Goal: Obtain resource: Obtain resource

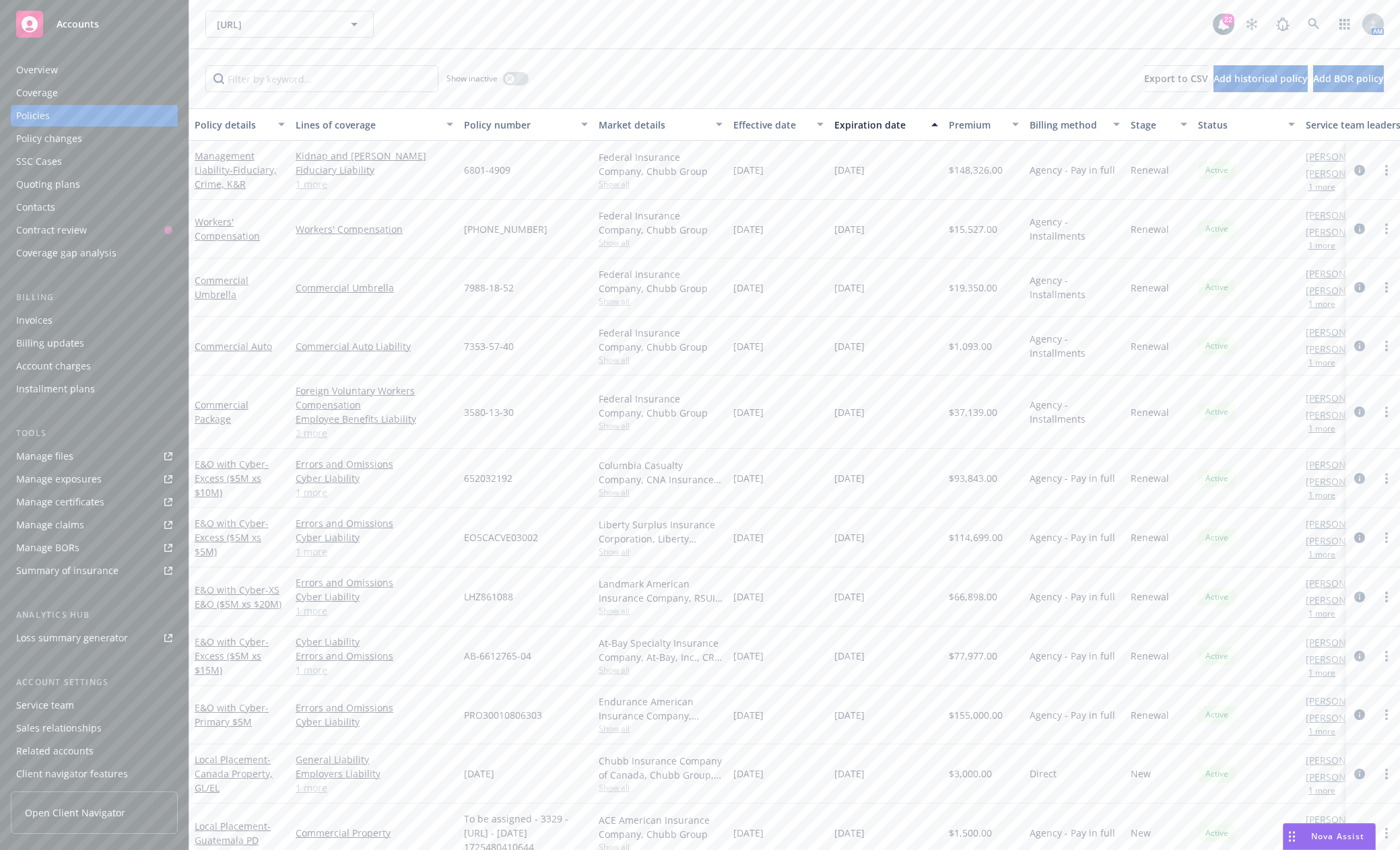
click at [79, 25] on span "Accounts" at bounding box center [78, 24] width 43 height 10
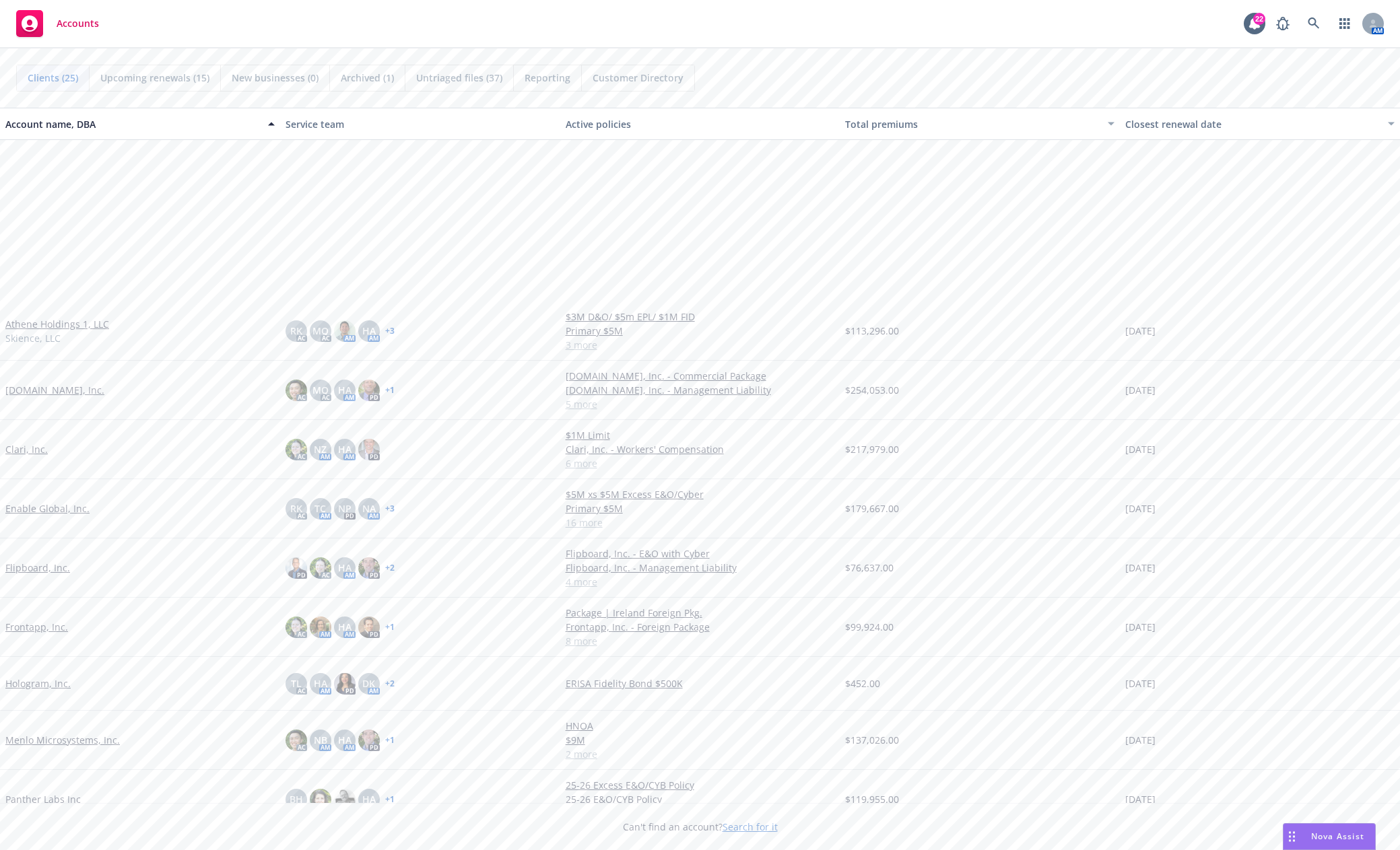
scroll to position [337, 0]
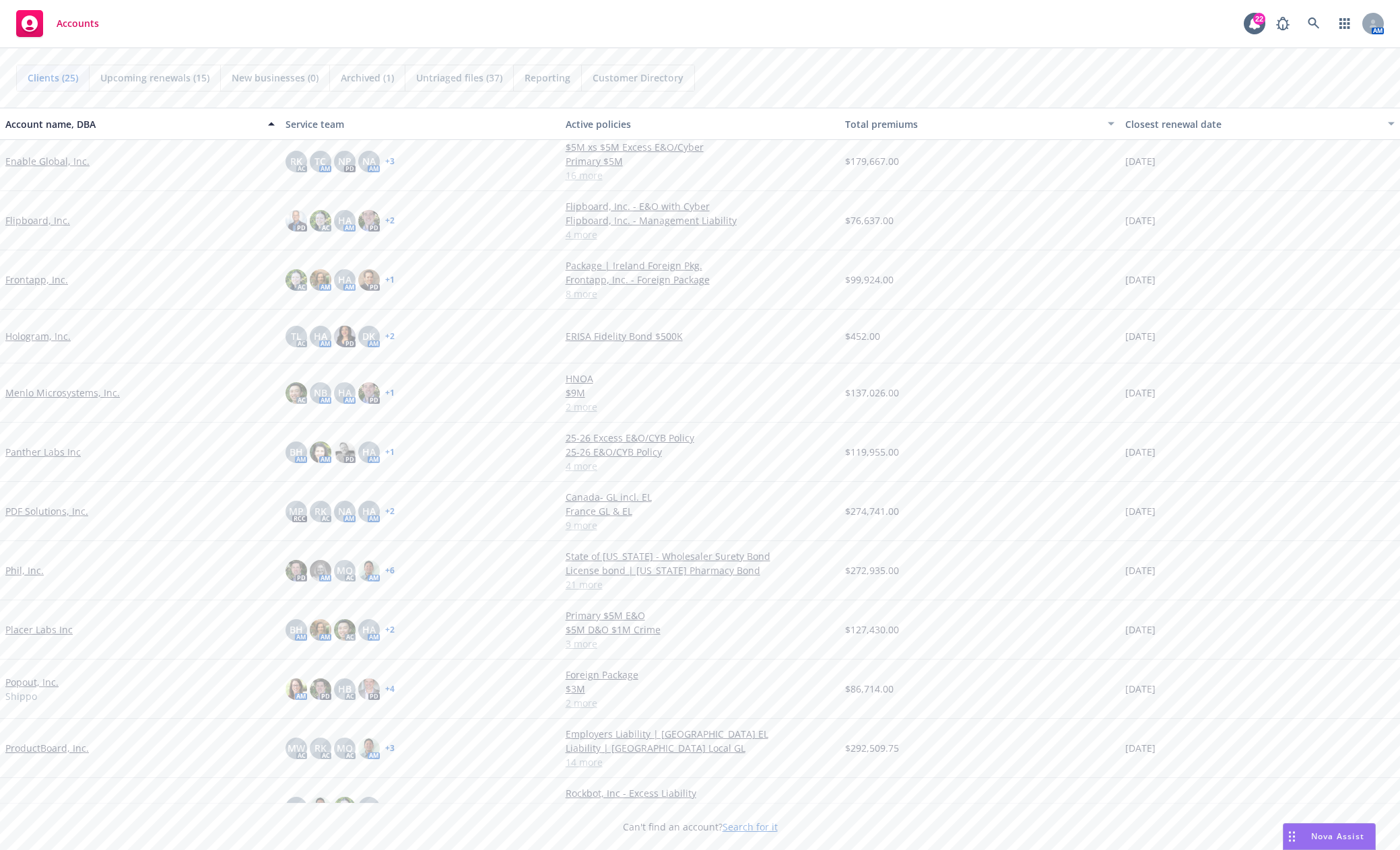
click at [58, 509] on link "PDF Solutions, Inc." at bounding box center [47, 510] width 83 height 14
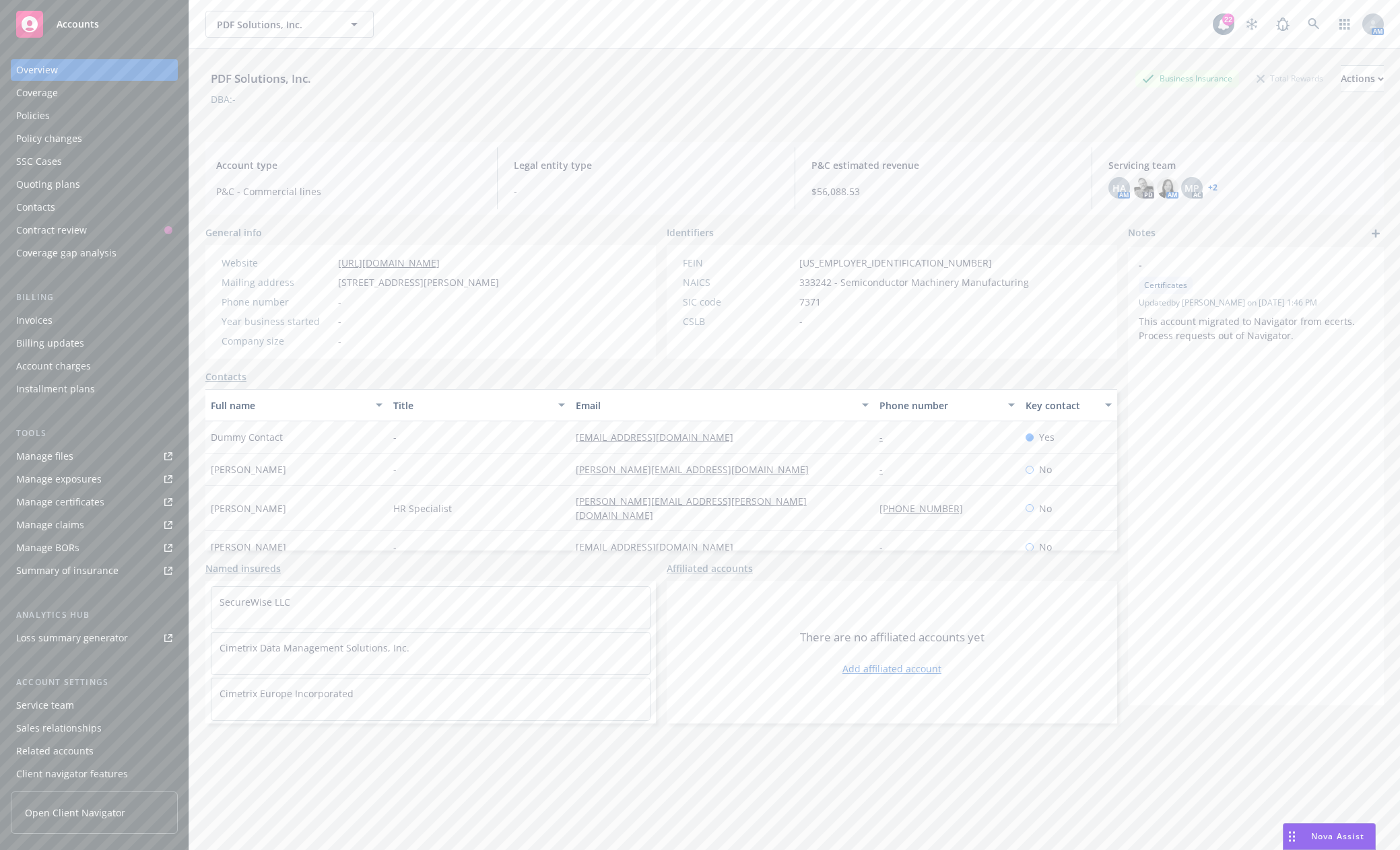
click at [48, 110] on div "Policies" at bounding box center [32, 116] width 33 height 22
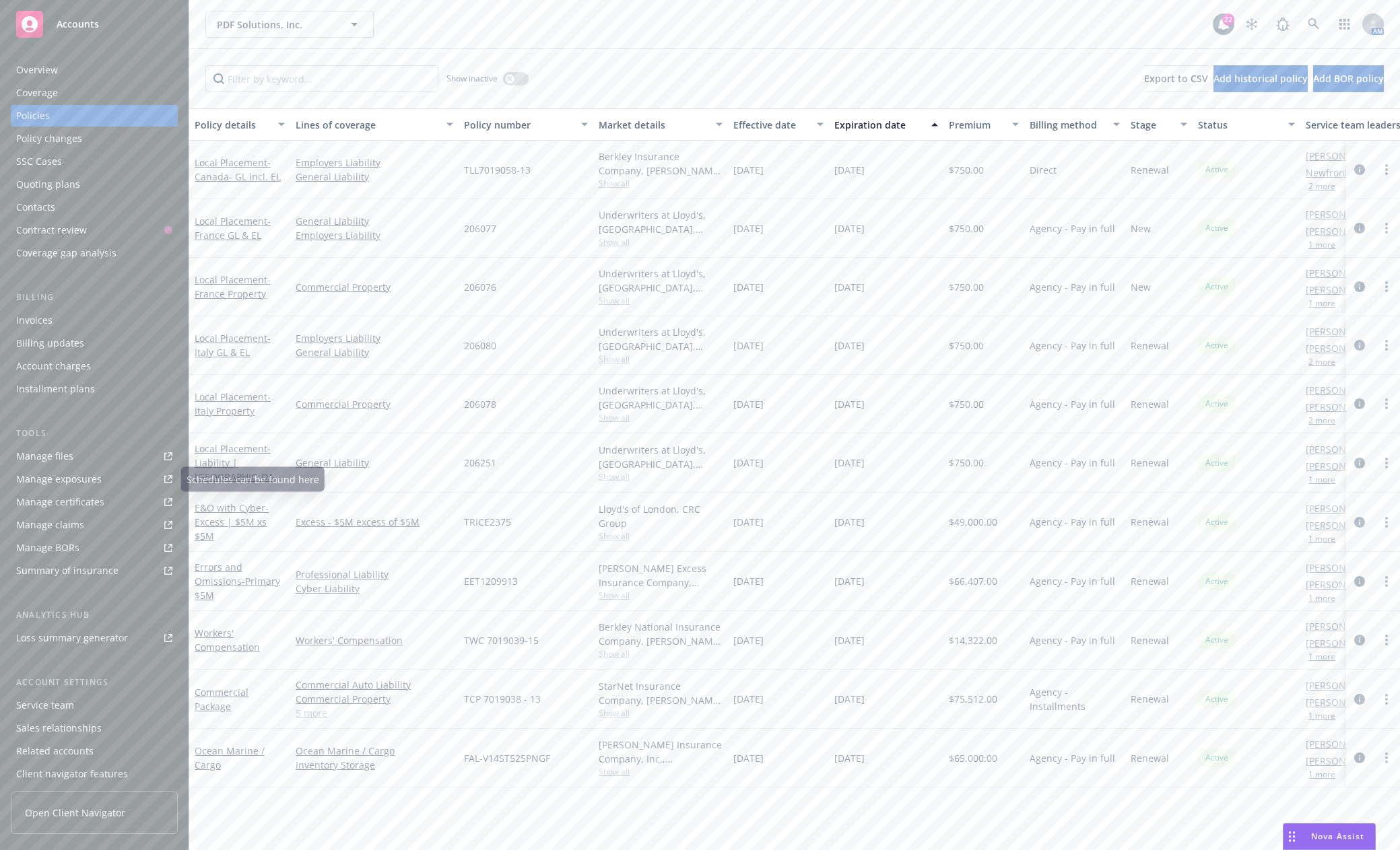
click at [75, 459] on link "Manage files" at bounding box center [94, 456] width 167 height 22
click at [77, 25] on span "Accounts" at bounding box center [78, 24] width 43 height 10
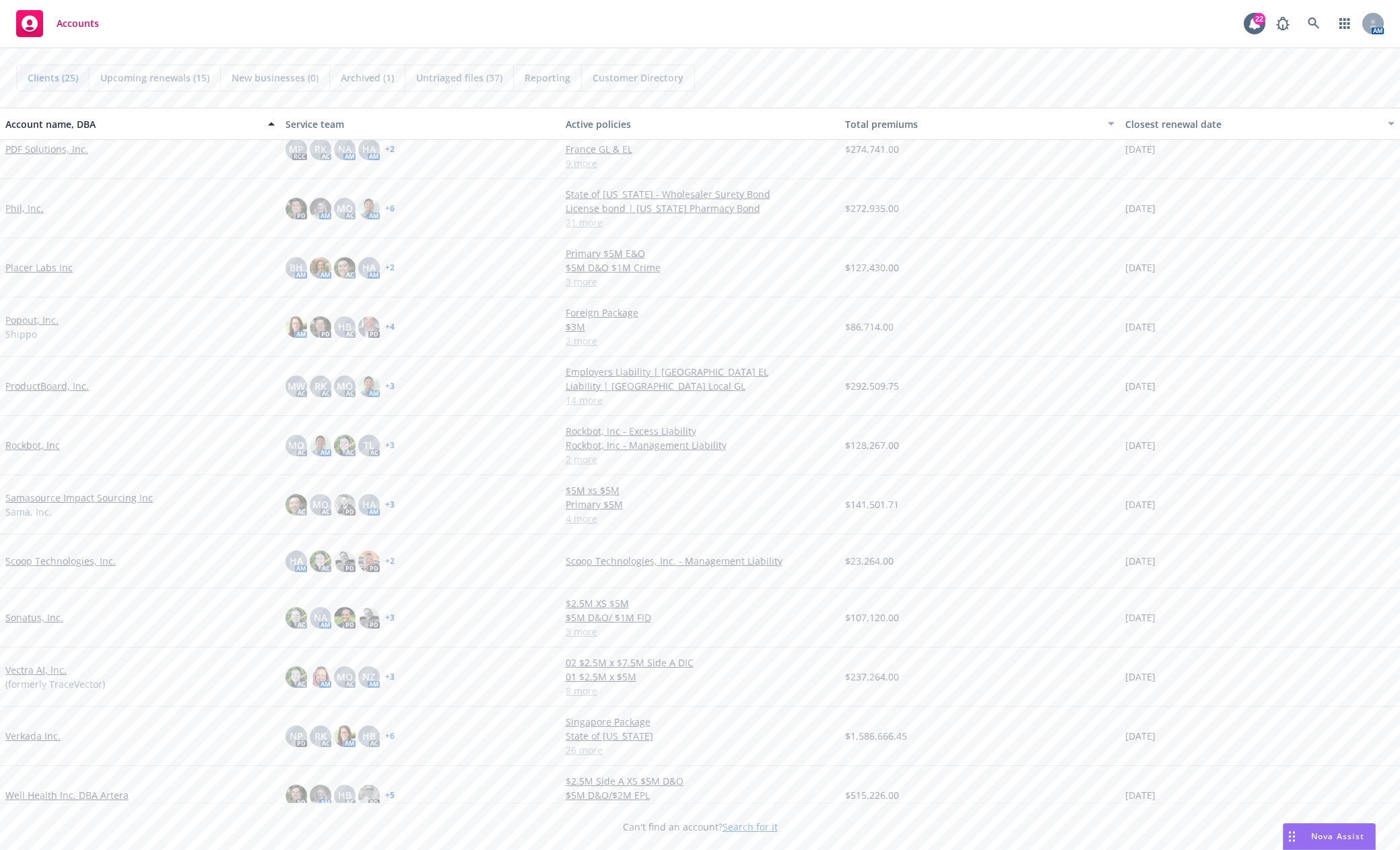
scroll to position [673, 0]
click at [39, 664] on link "Vectra AI, Inc." at bounding box center [36, 668] width 62 height 14
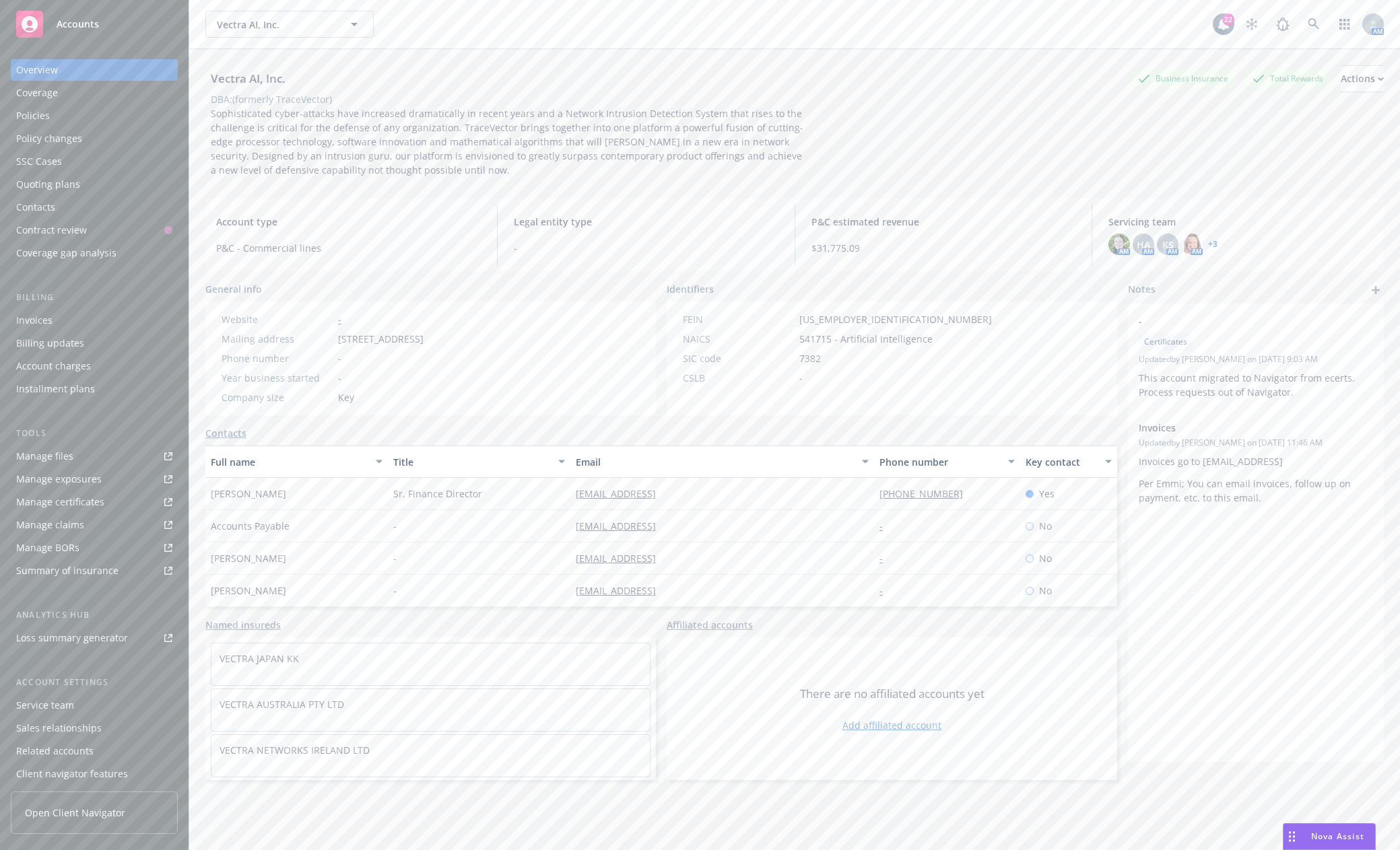
click at [65, 453] on div "Manage files" at bounding box center [45, 456] width 57 height 22
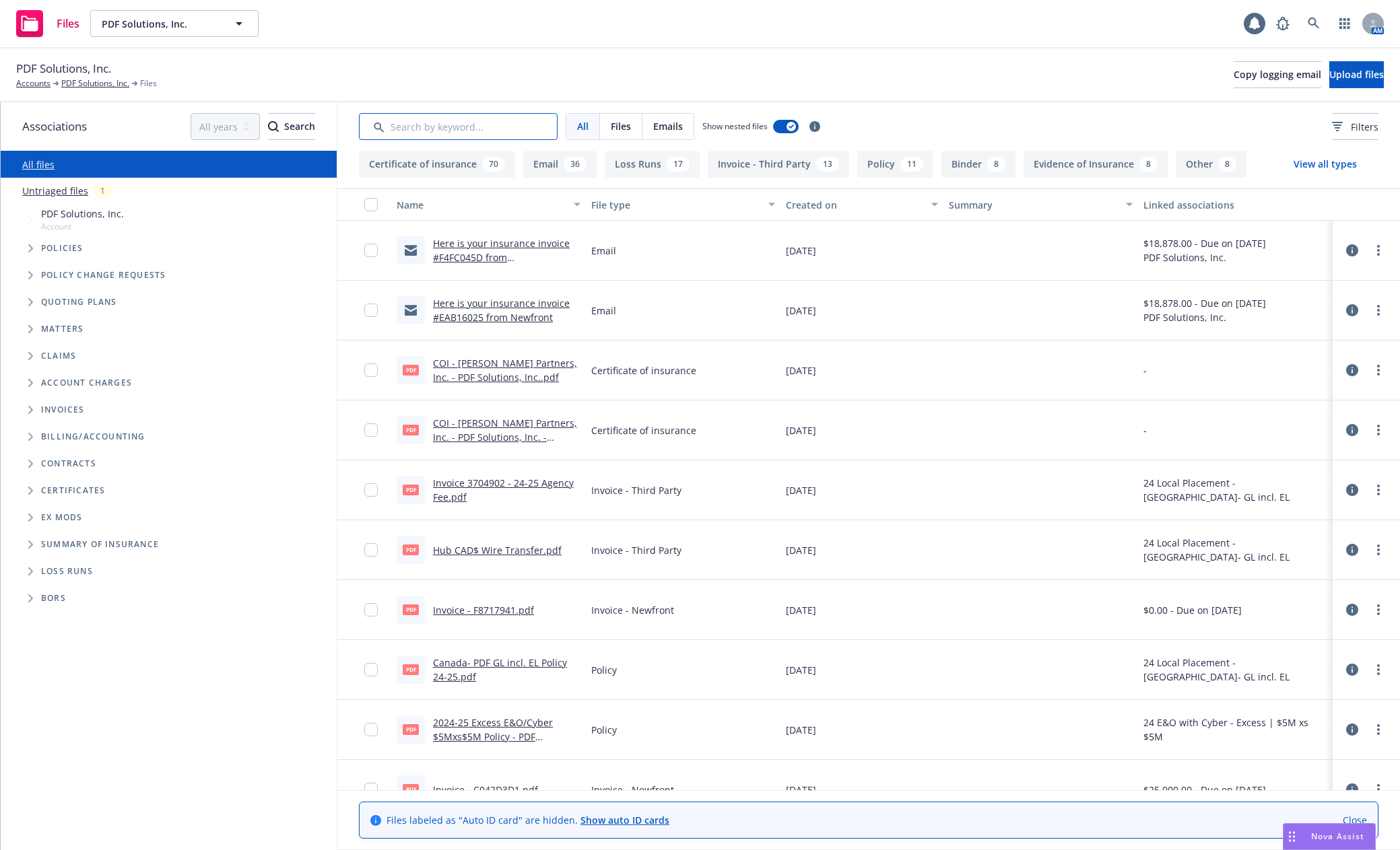
click at [490, 125] on input "Search by keyword..." at bounding box center [457, 126] width 198 height 27
type input "soi"
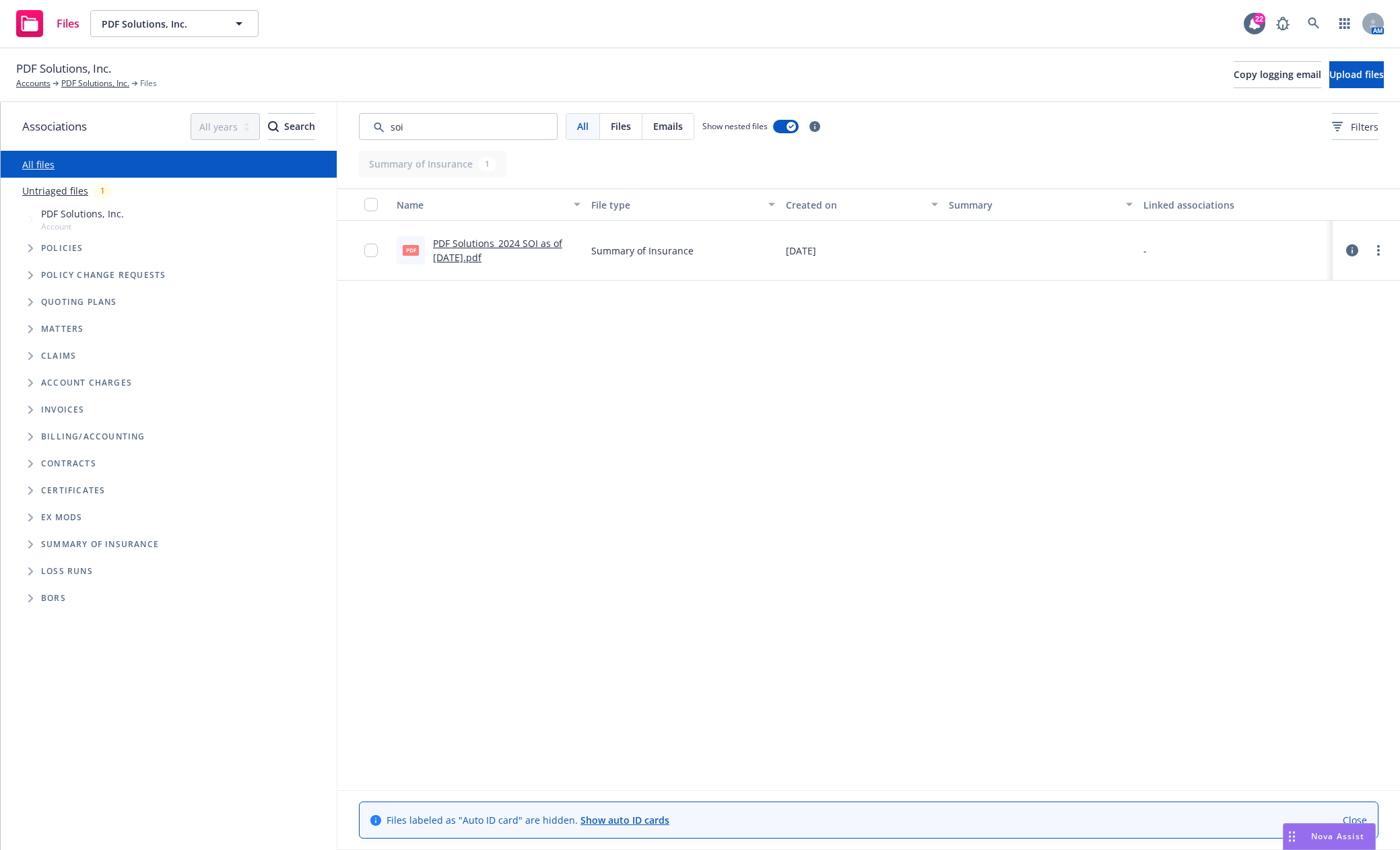
click at [520, 244] on link "PDF Solutions_2024 SOI as of 12.4.2024.pdf" at bounding box center [497, 250] width 129 height 27
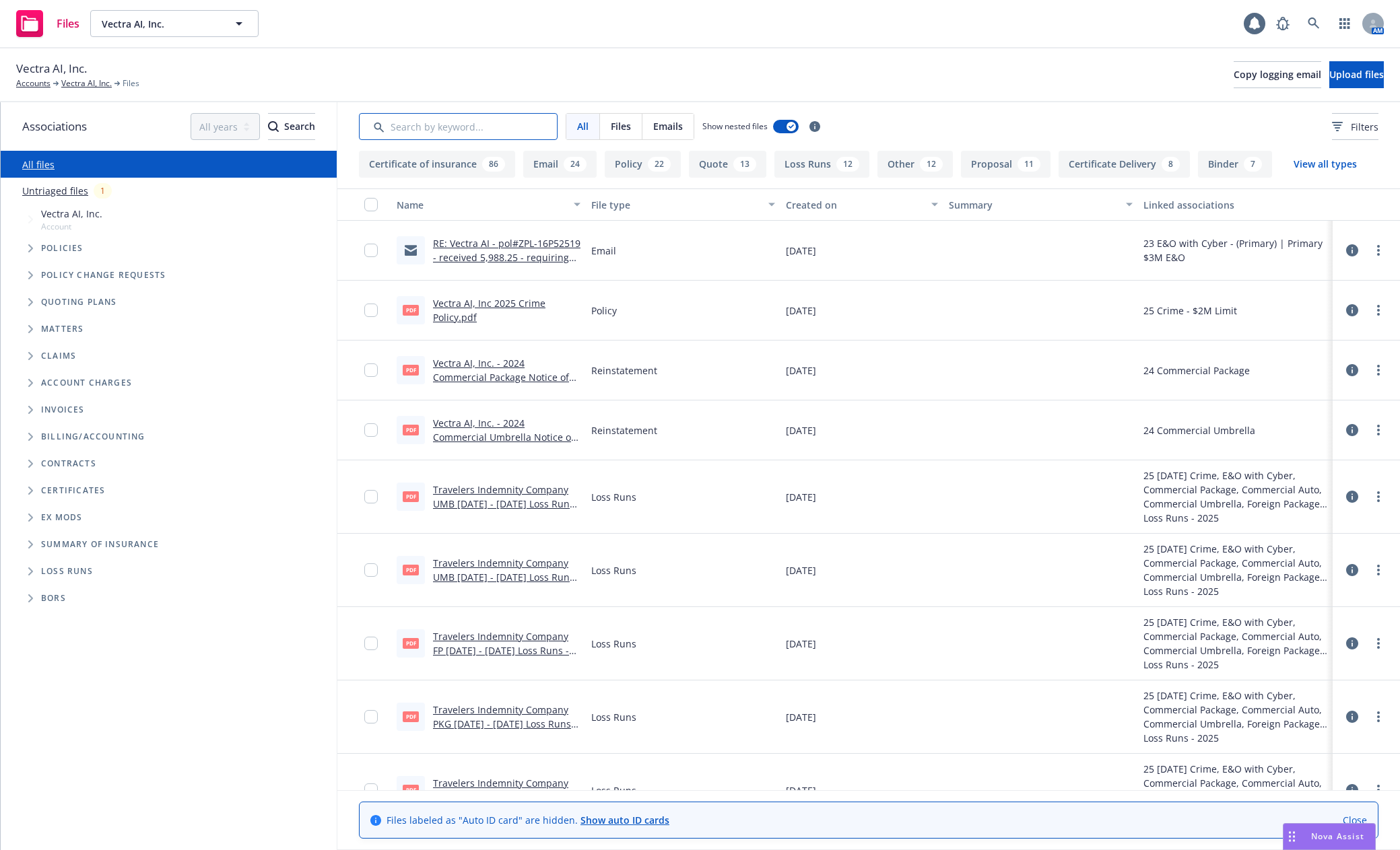
click at [490, 120] on input "Search by keyword..." at bounding box center [457, 126] width 198 height 27
type input "soi"
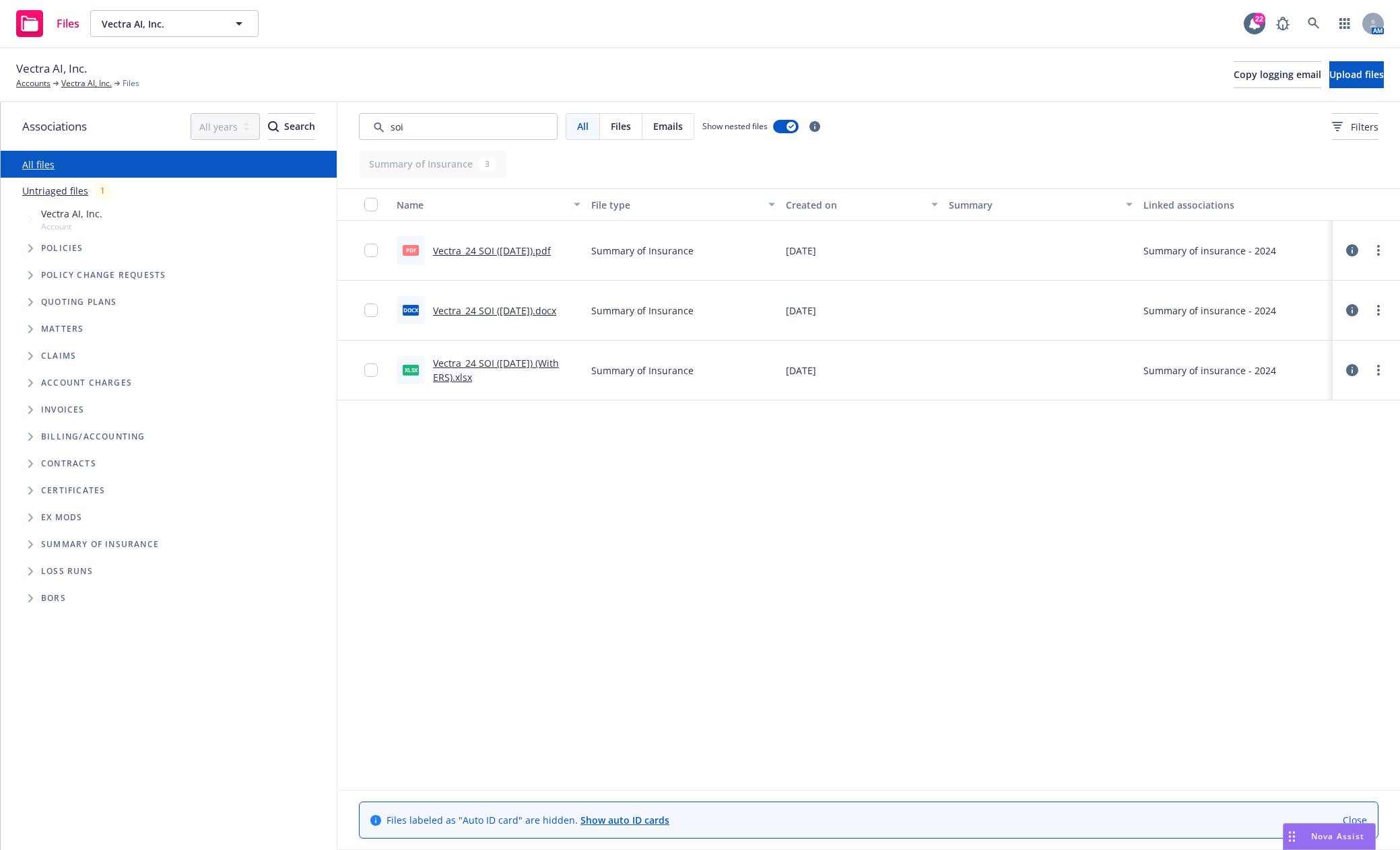
click at [534, 250] on link "Vectra_24 SOI (11.25.2024).pdf" at bounding box center [492, 249] width 118 height 12
click at [364, 126] on input "Search by keyword..." at bounding box center [457, 126] width 198 height 27
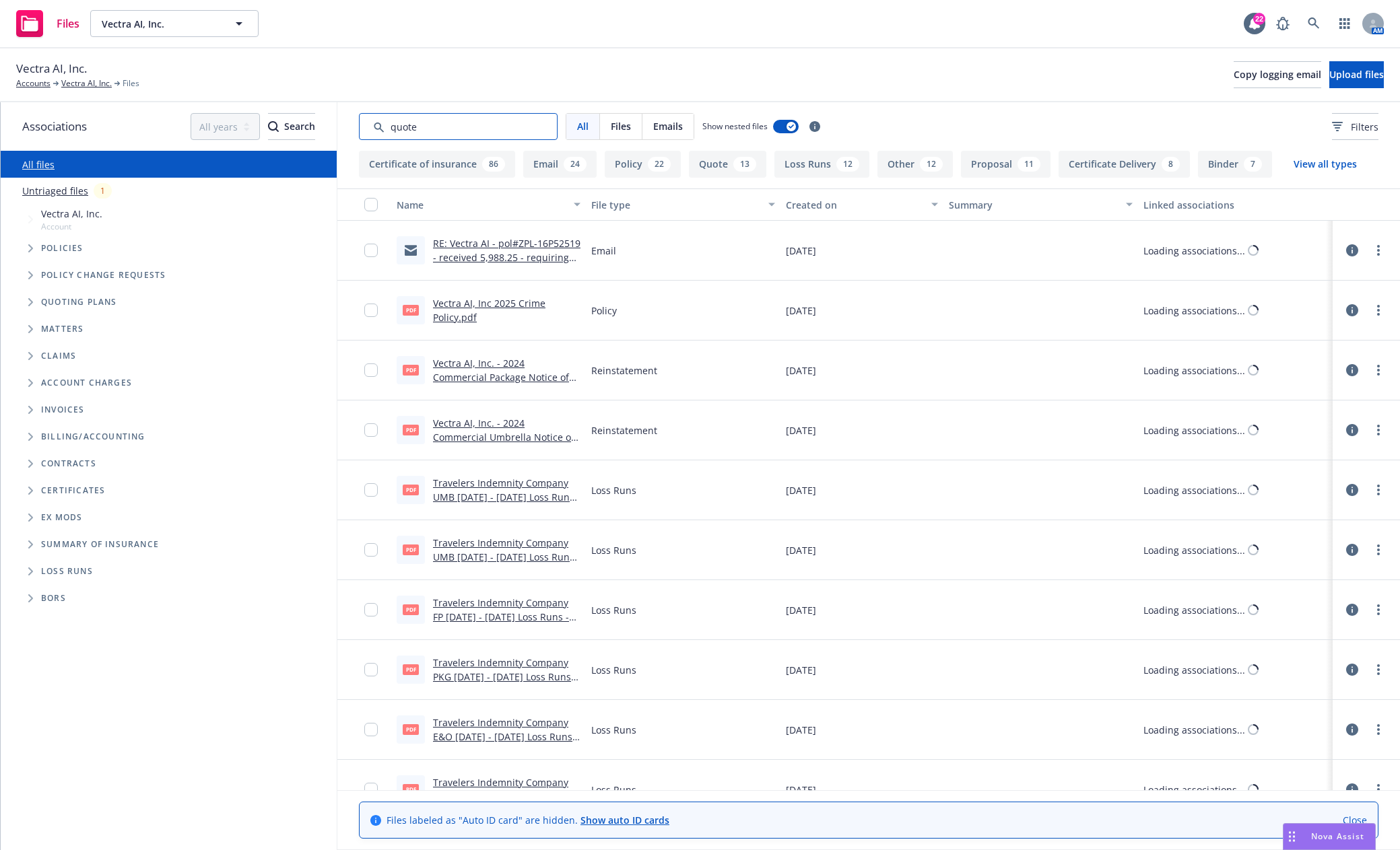
type input "quote"
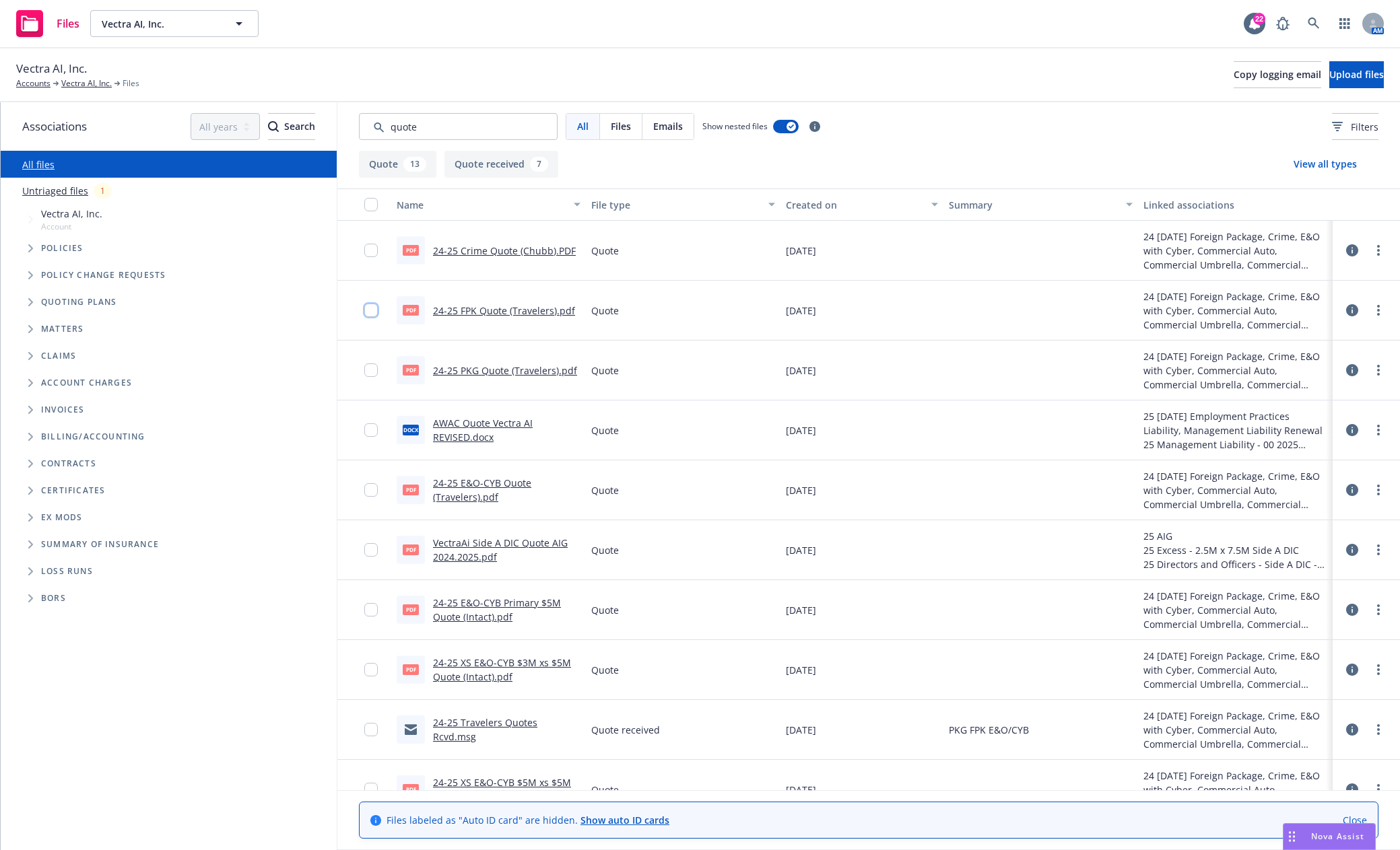
click at [374, 309] on input "checkbox" at bounding box center [371, 310] width 13 height 13
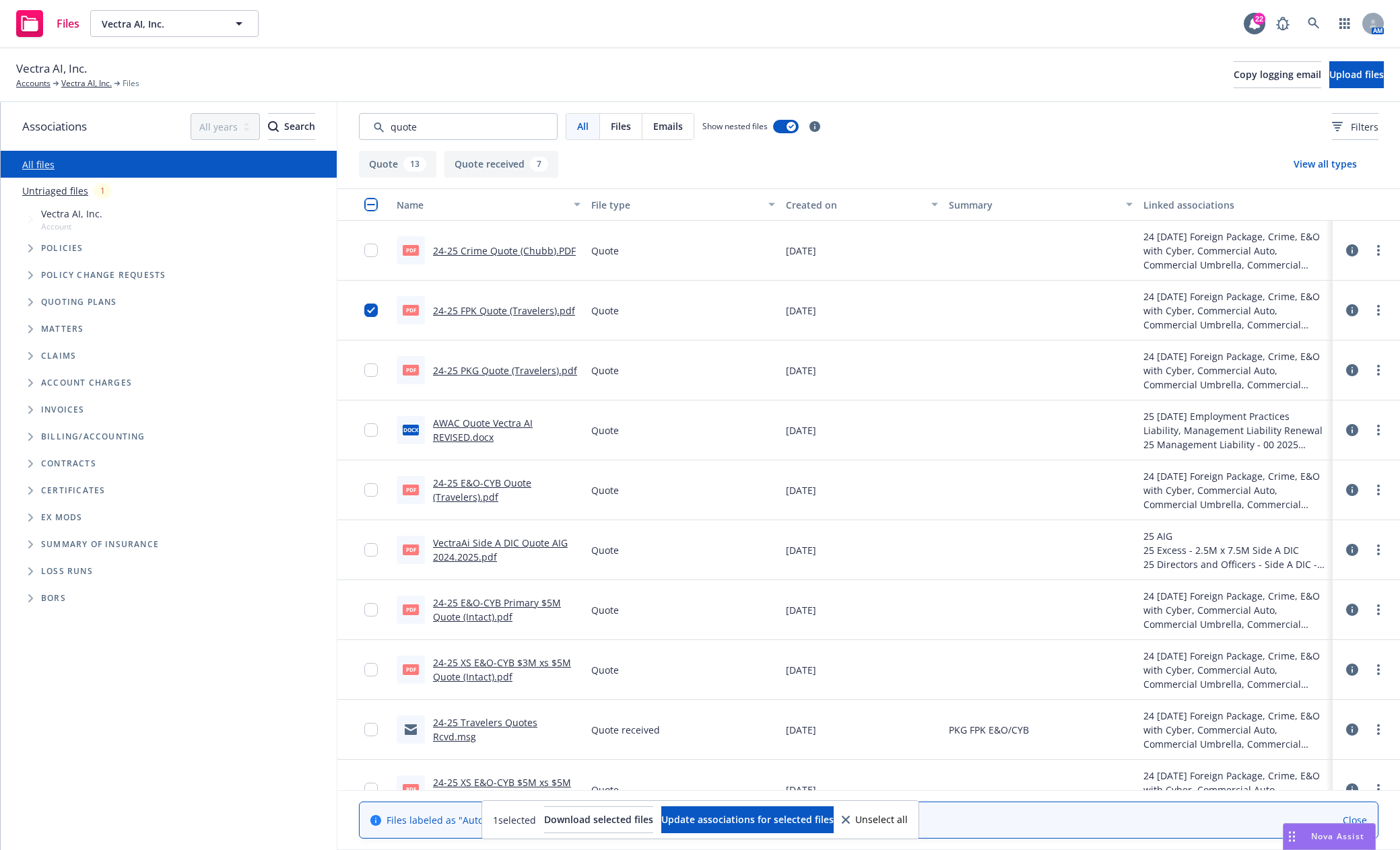
click at [367, 383] on div at bounding box center [375, 369] width 22 height 43
click at [367, 377] on div at bounding box center [375, 369] width 22 height 43
click at [374, 369] on input "checkbox" at bounding box center [371, 370] width 13 height 13
click at [368, 609] on input "checkbox" at bounding box center [371, 610] width 13 height 13
click at [369, 673] on input "checkbox" at bounding box center [371, 670] width 13 height 13
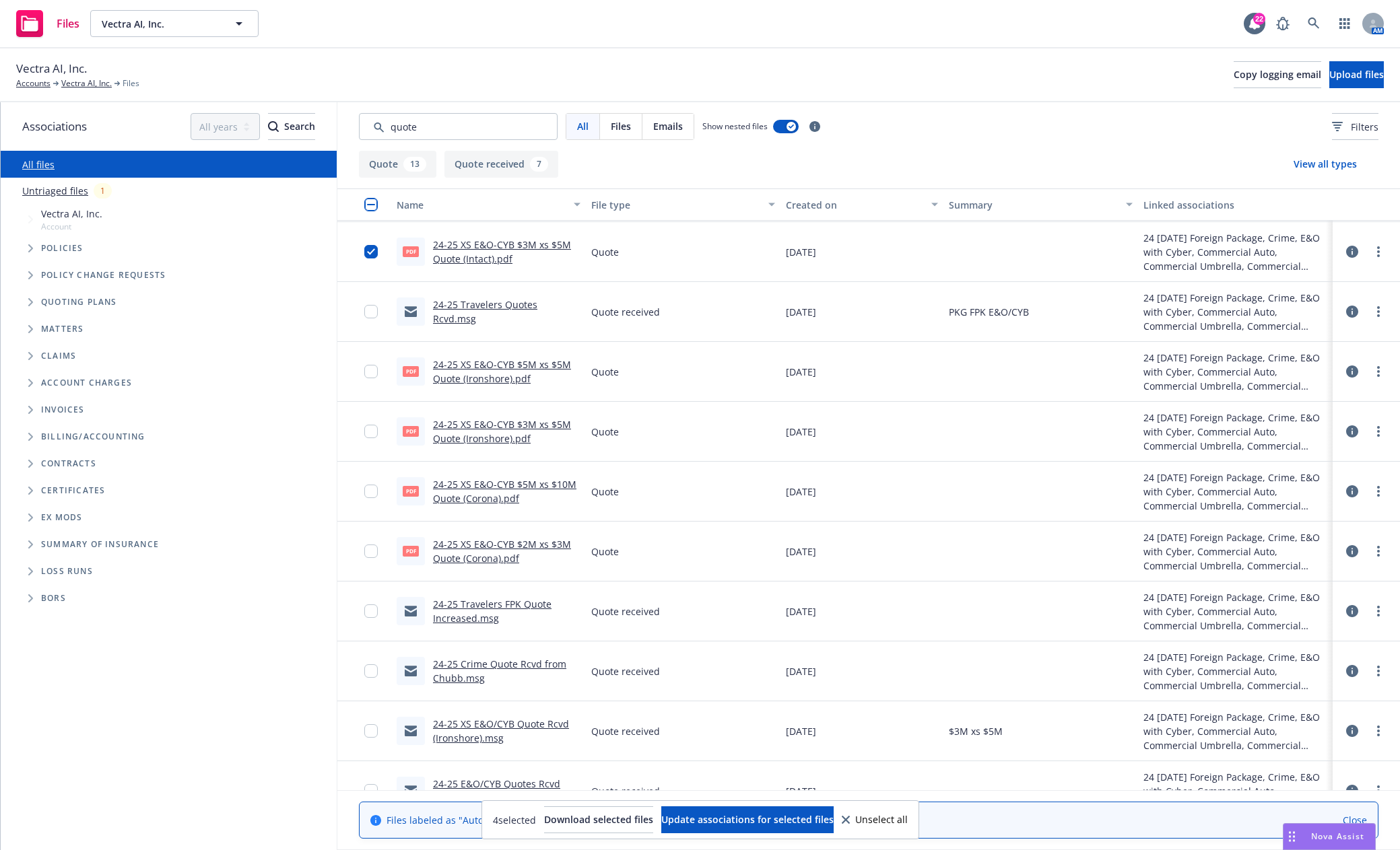
scroll to position [471, 0]
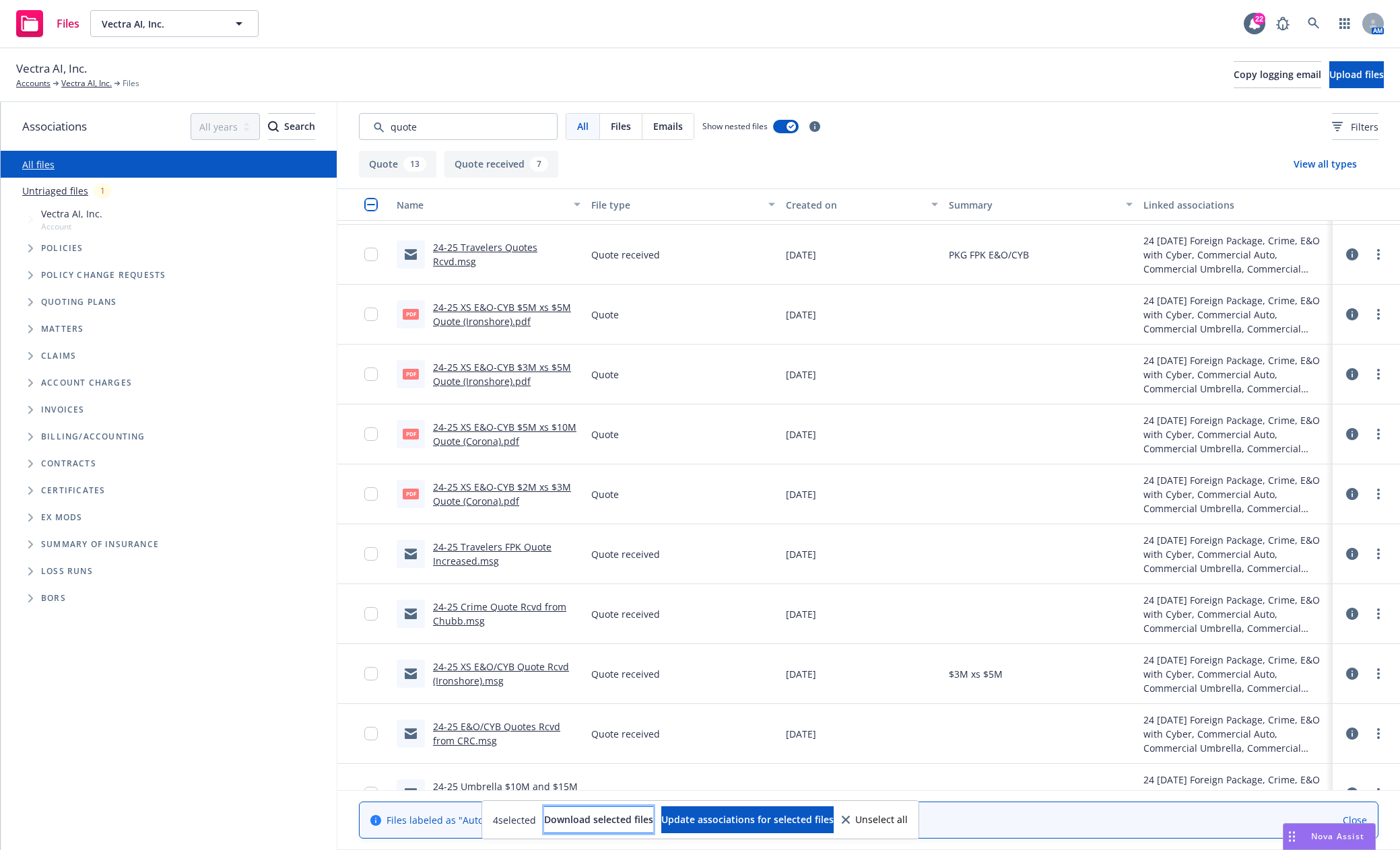
click at [544, 819] on span "Download selected files" at bounding box center [598, 819] width 109 height 12
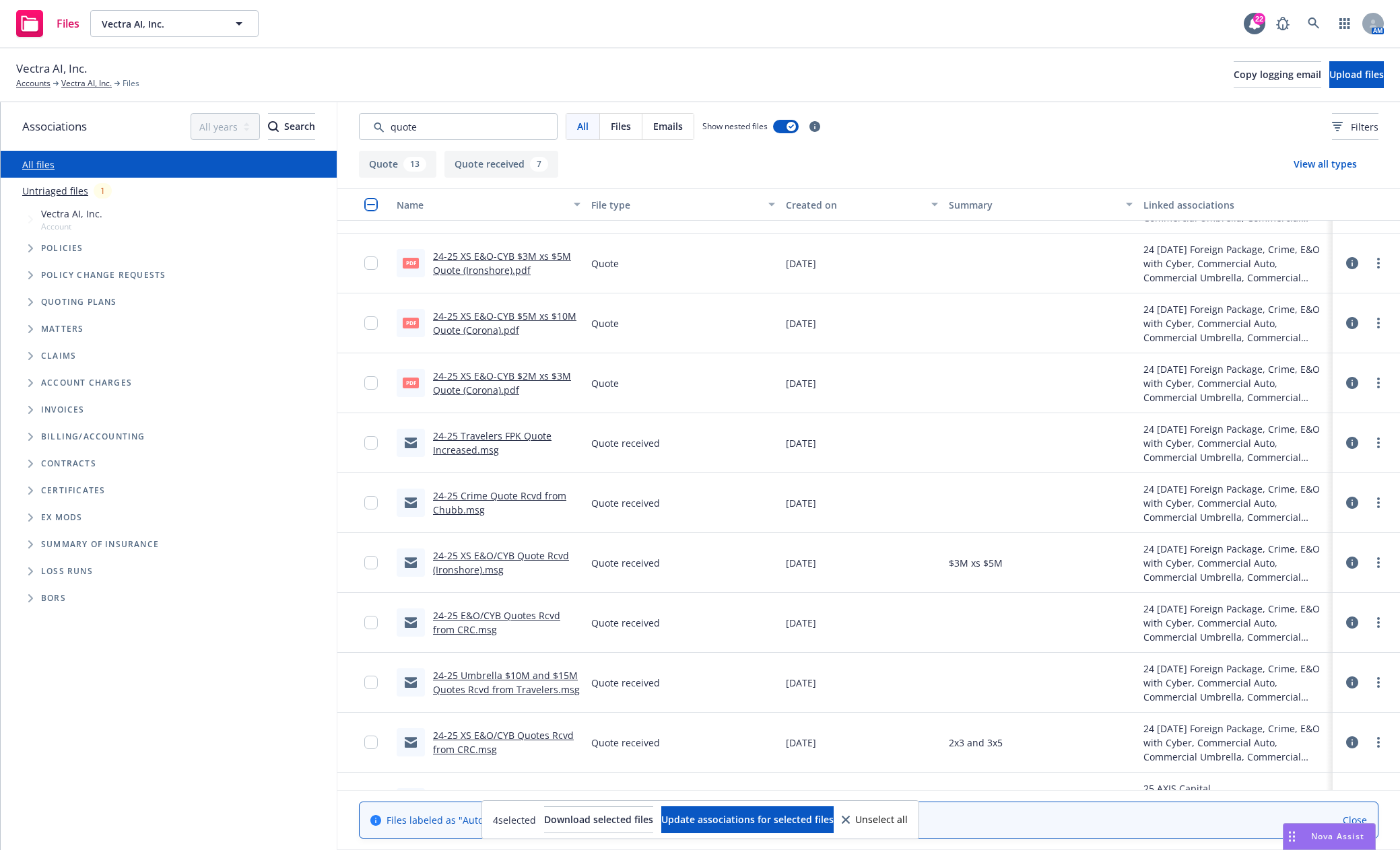
scroll to position [622, 0]
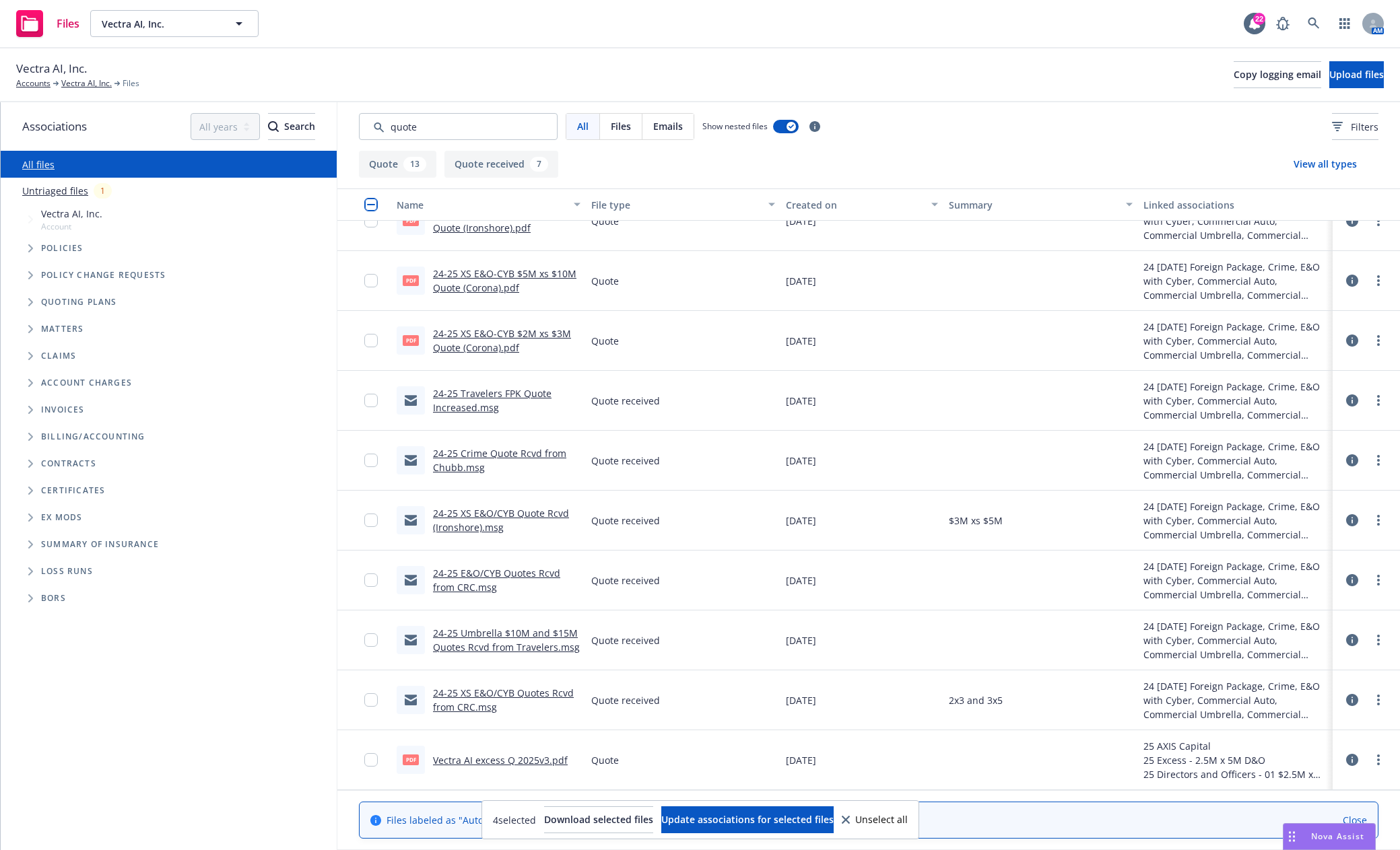
click at [486, 512] on link "24-25 XS E&O/CYB Quote Rcvd (Ironshore).msg" at bounding box center [500, 520] width 136 height 27
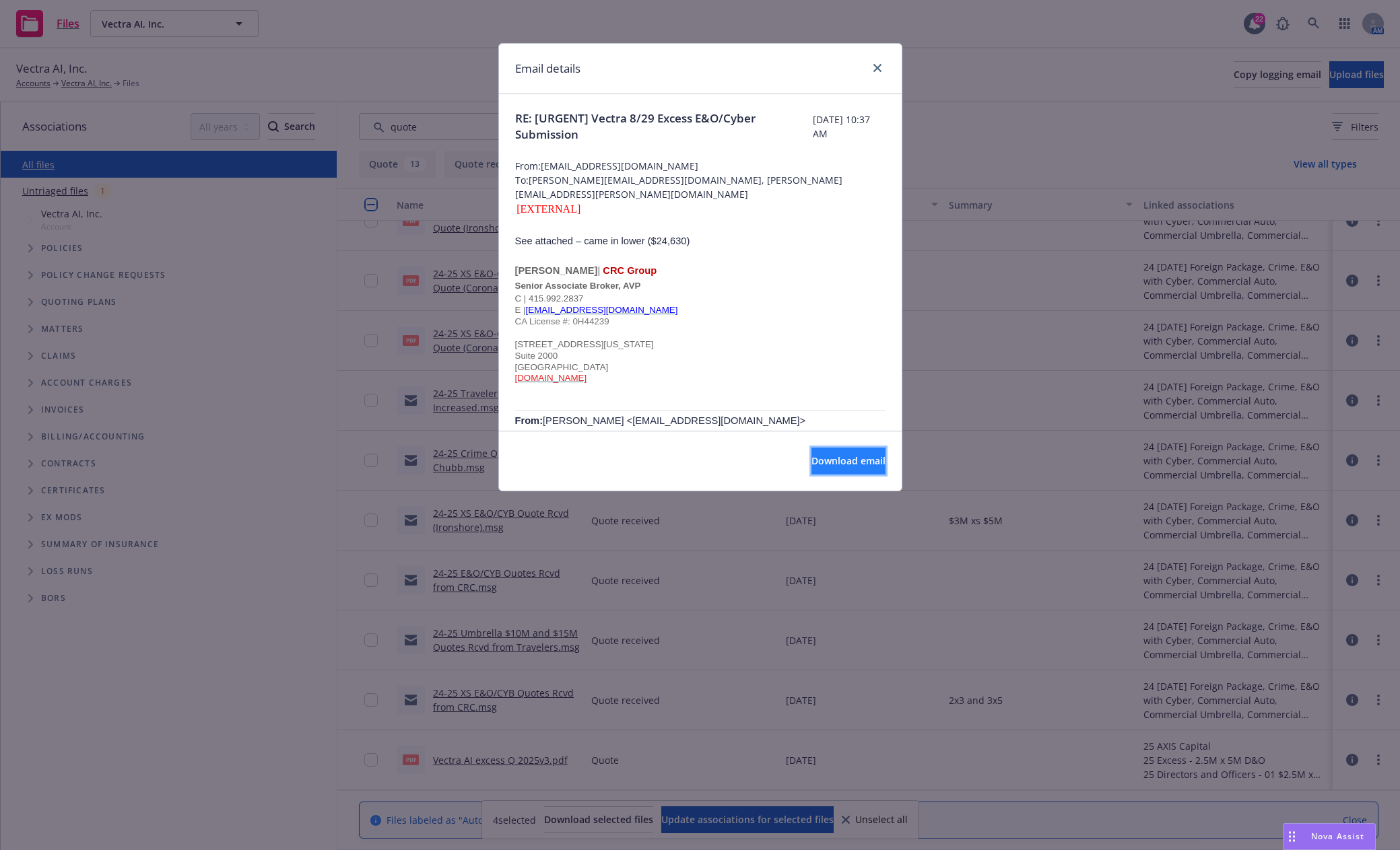
click at [820, 460] on span "Download email" at bounding box center [849, 460] width 74 height 12
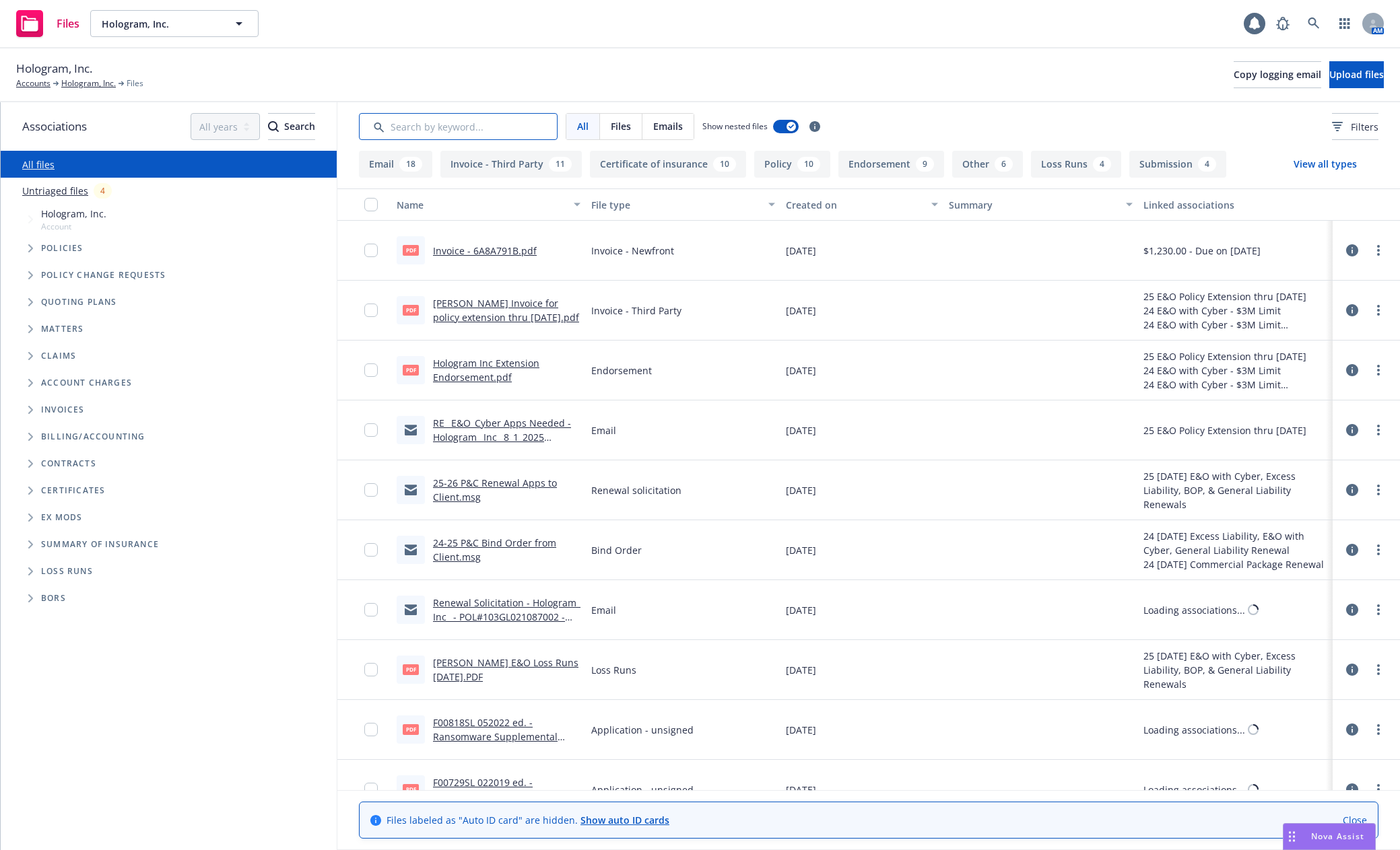
click at [478, 126] on input "Search by keyword..." at bounding box center [457, 126] width 198 height 27
type input "soi"
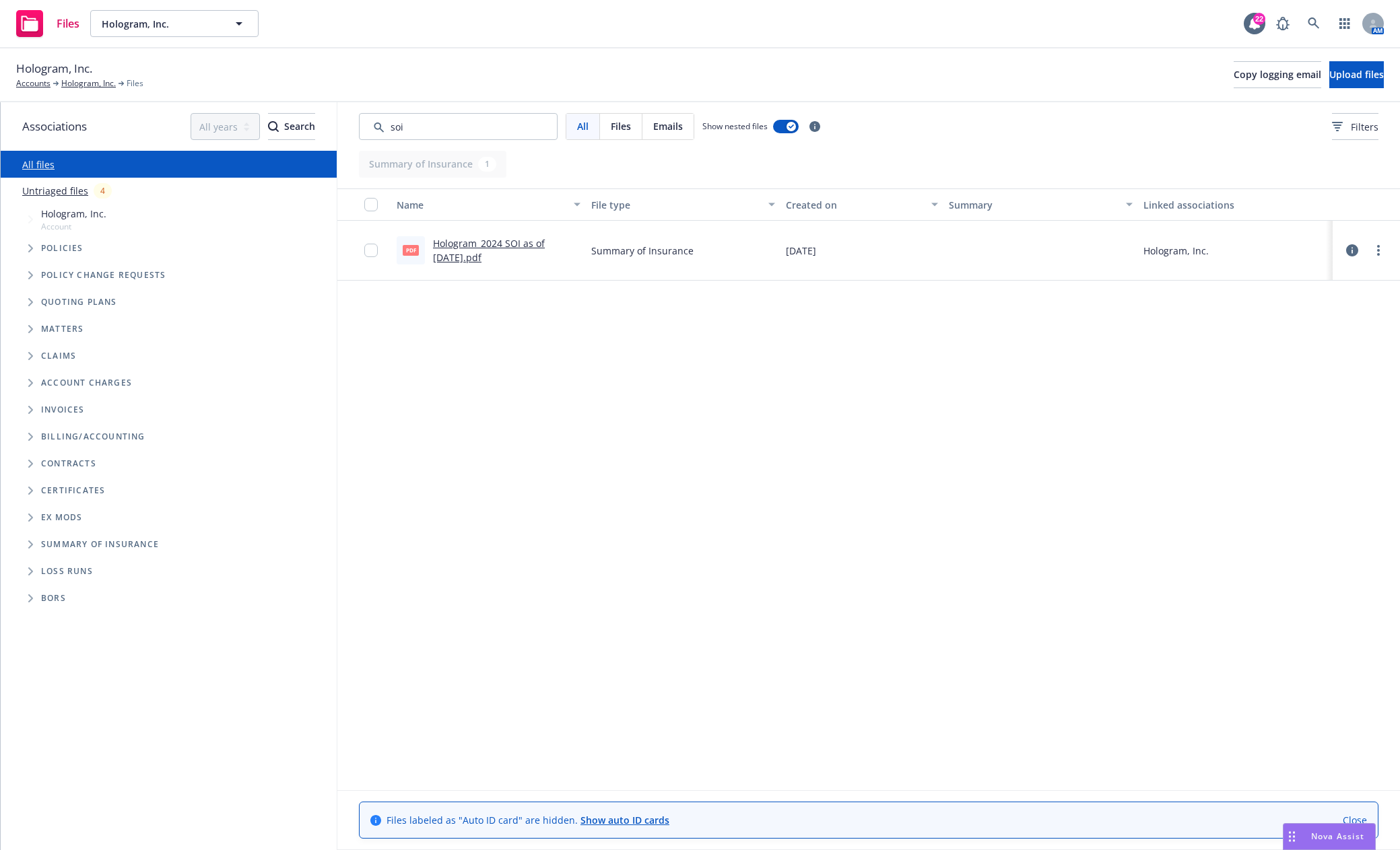
click at [485, 240] on link "Hologram_2024 SOI as of 8.1.24.pdf" at bounding box center [489, 250] width 112 height 27
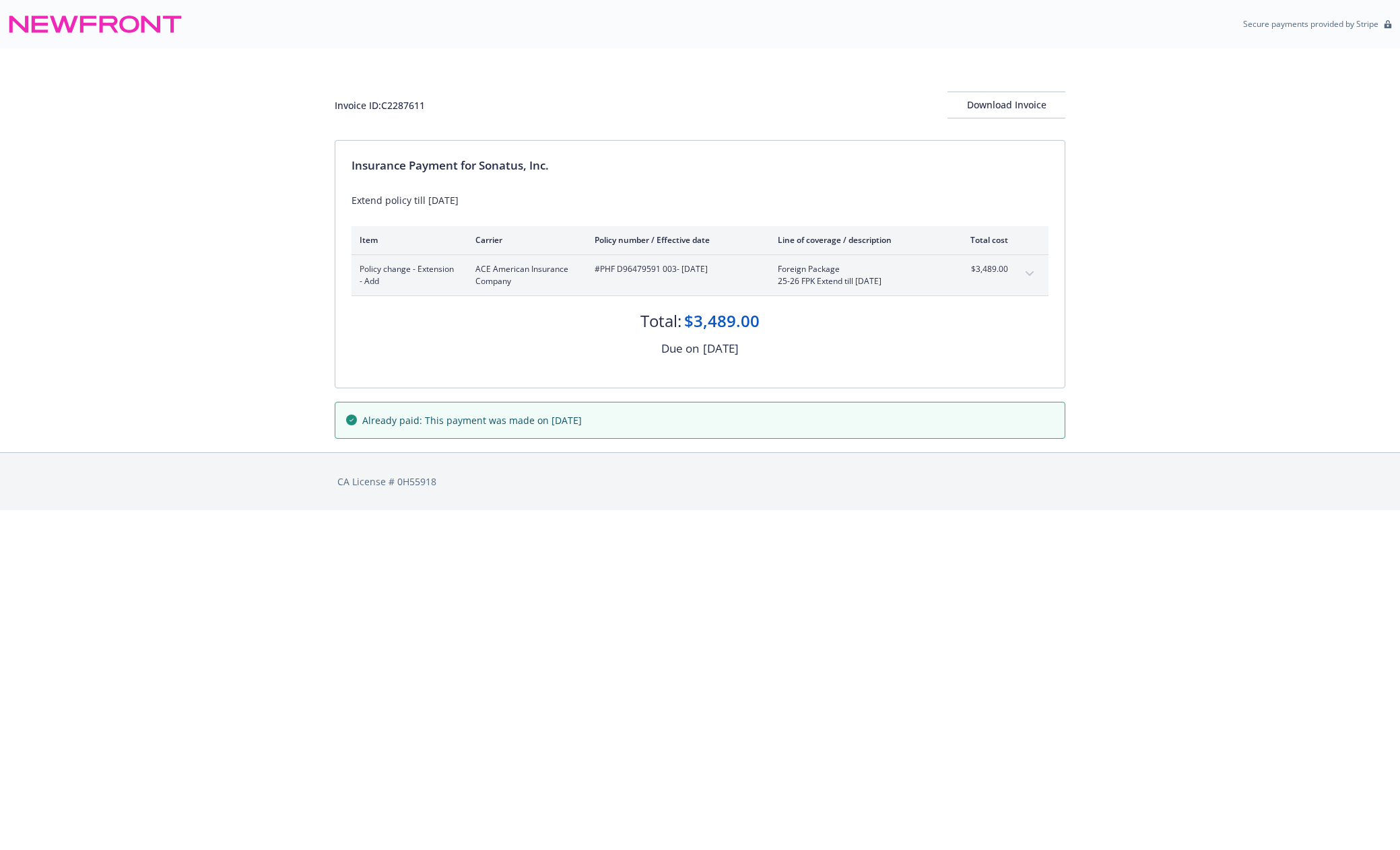
click at [68, 73] on div "Invoice ID: C2287611 Download Invoice Insurance Payment for Sonatus, Inc. Exten…" at bounding box center [700, 250] width 1400 height 404
